Goal: Task Accomplishment & Management: Manage account settings

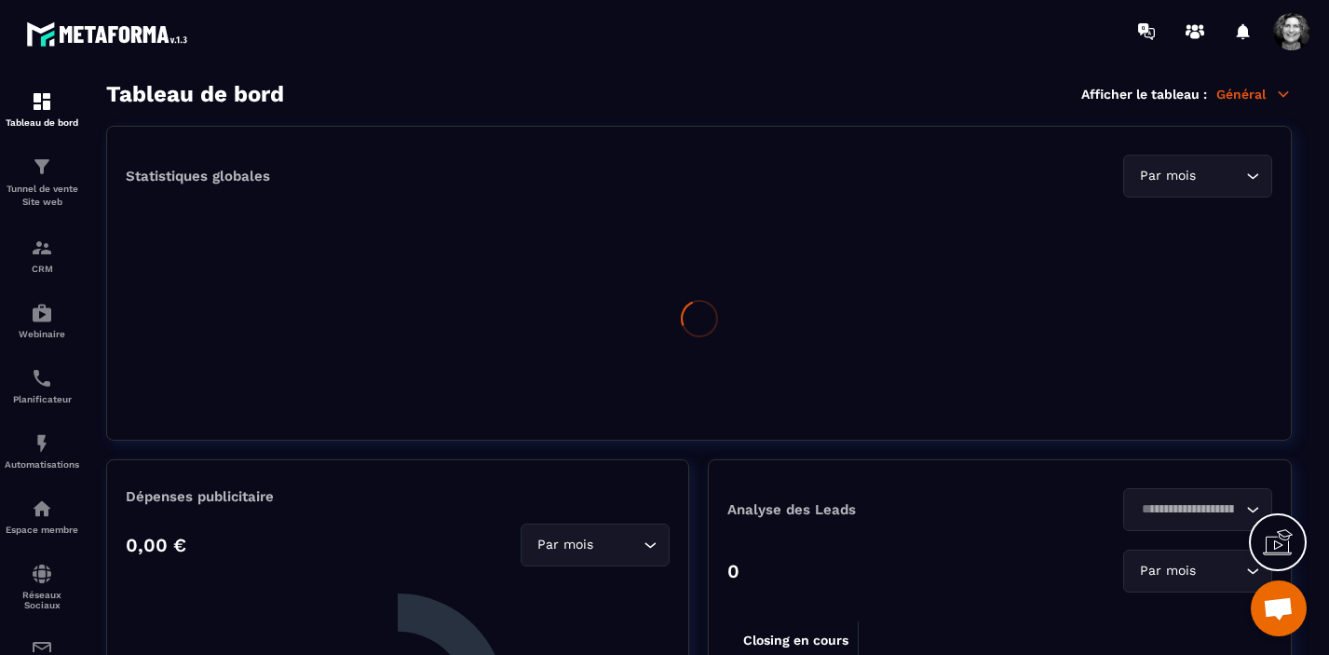
scroll to position [22863, 0]
click at [1294, 27] on span at bounding box center [1291, 31] width 37 height 37
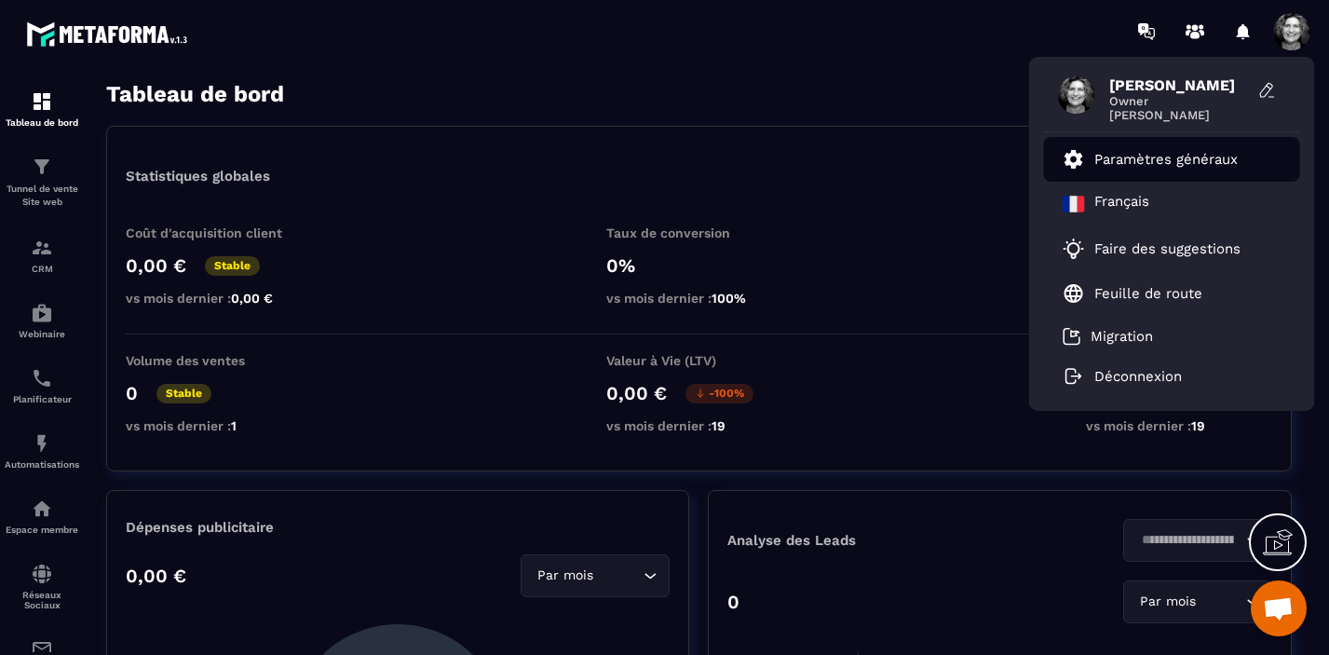
click at [1189, 158] on p "Paramètres généraux" at bounding box center [1165, 159] width 143 height 17
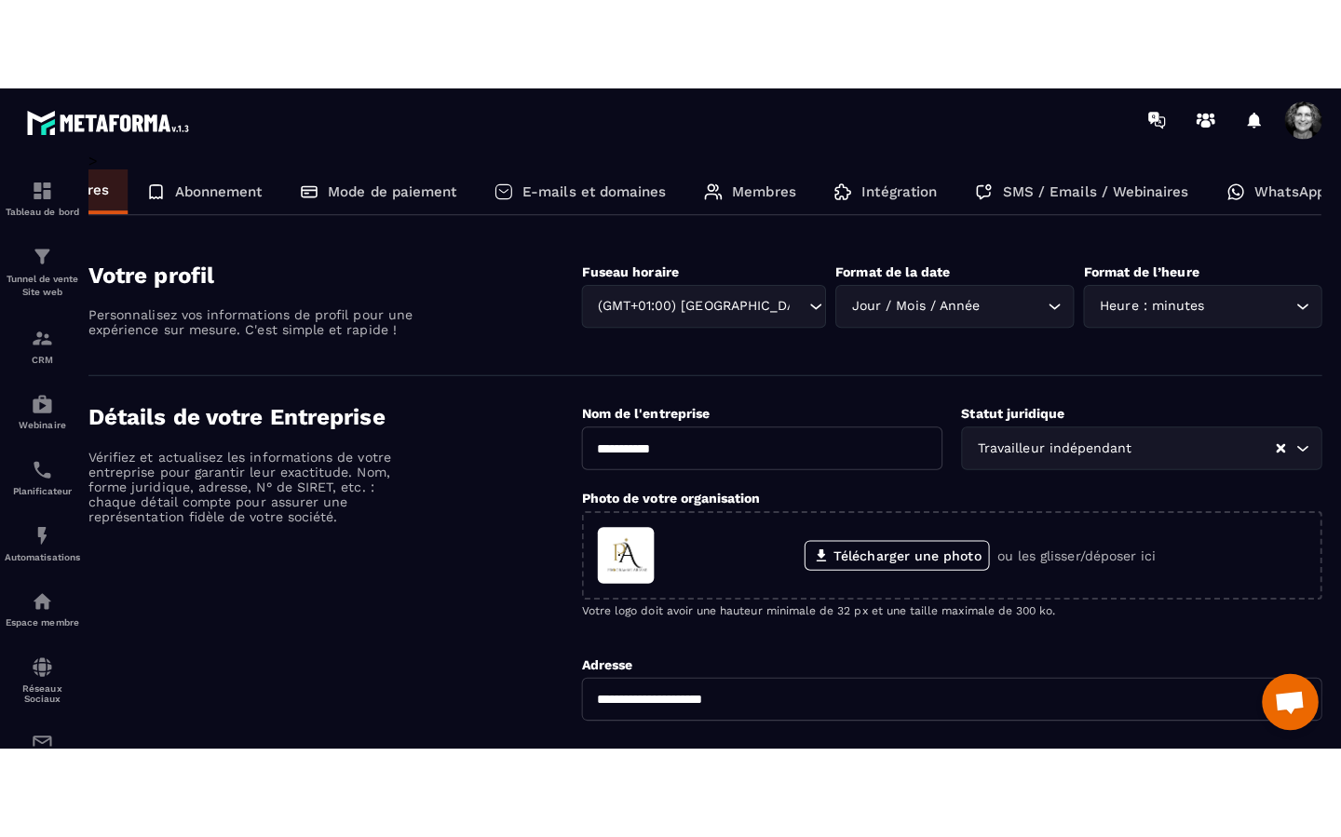
scroll to position [0, 124]
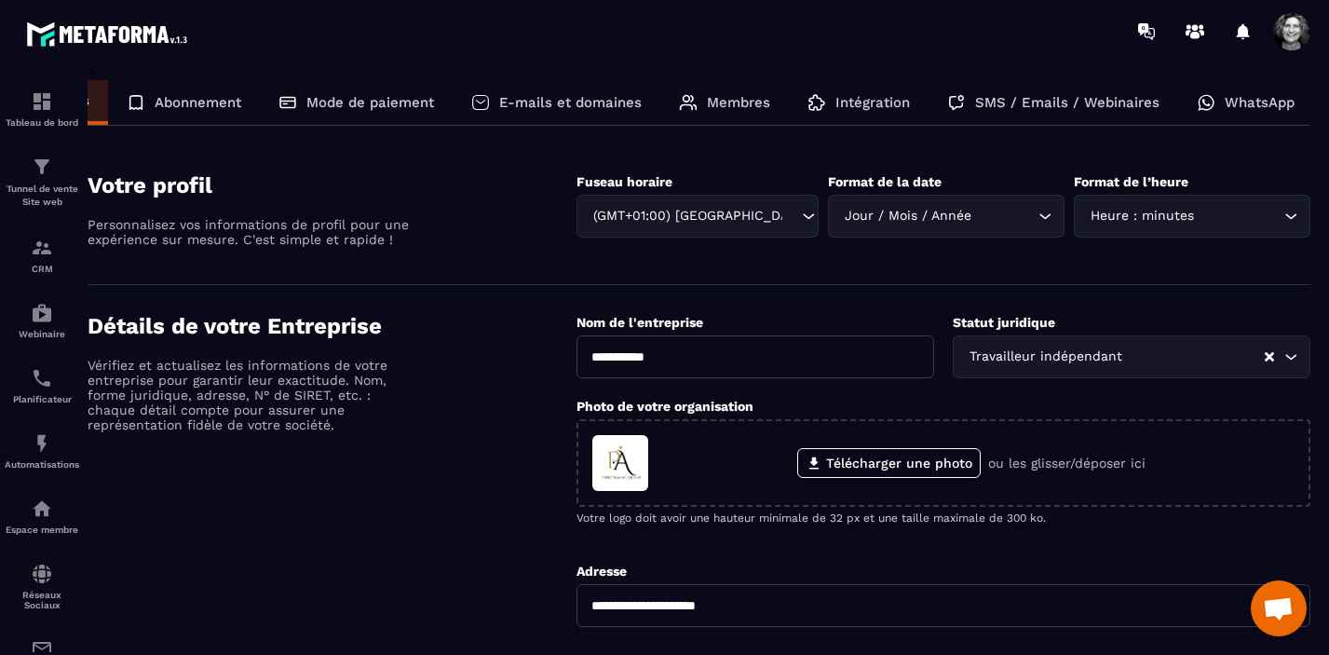
click at [1259, 98] on p "WhatsApp" at bounding box center [1260, 102] width 70 height 17
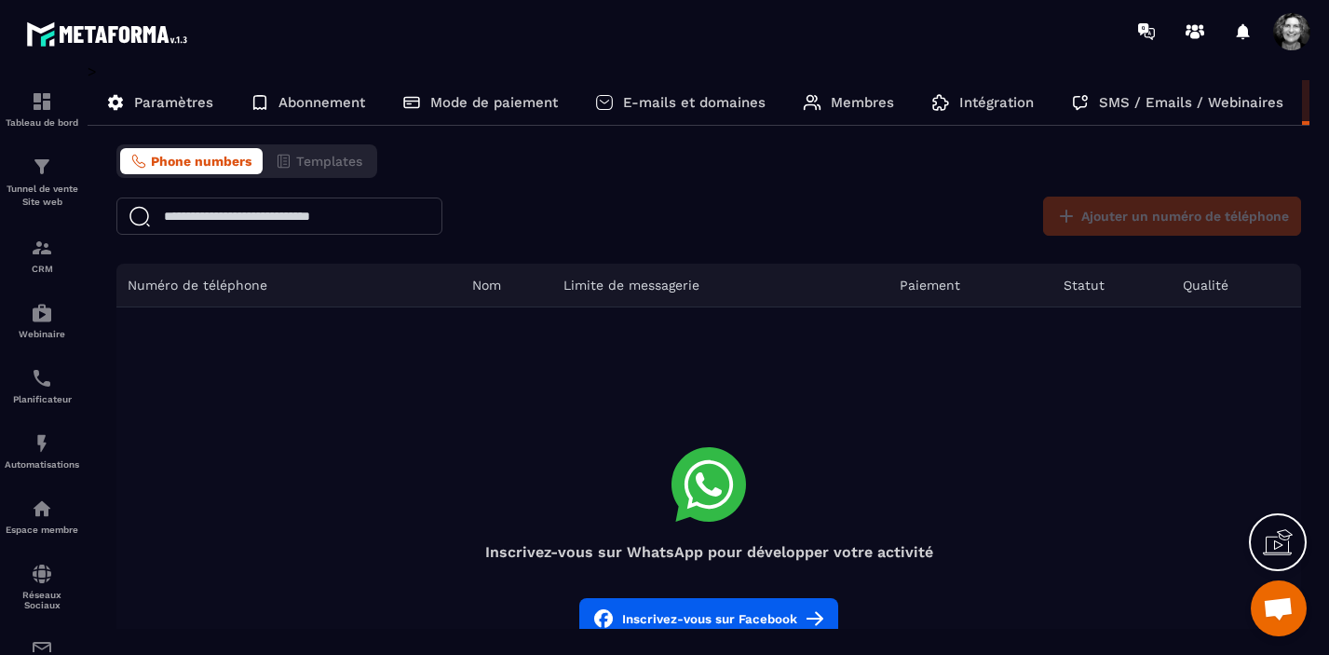
click at [1277, 546] on icon at bounding box center [1278, 542] width 30 height 30
click at [874, 367] on icon at bounding box center [874, 365] width 22 height 22
click at [744, 613] on button "Inscrivez-vous sur Facebook" at bounding box center [708, 618] width 259 height 41
